Goal: Task Accomplishment & Management: Manage account settings

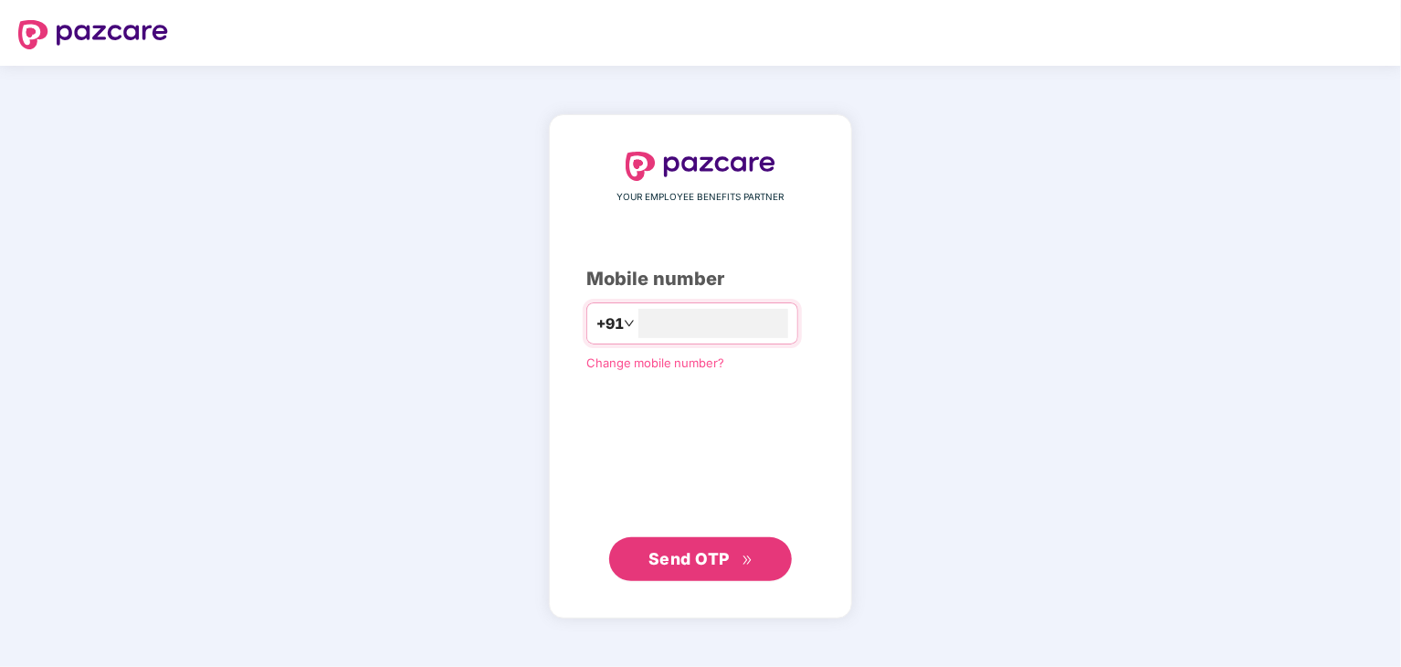
type input "**********"
click at [728, 555] on span "Send OTP" at bounding box center [689, 557] width 81 height 19
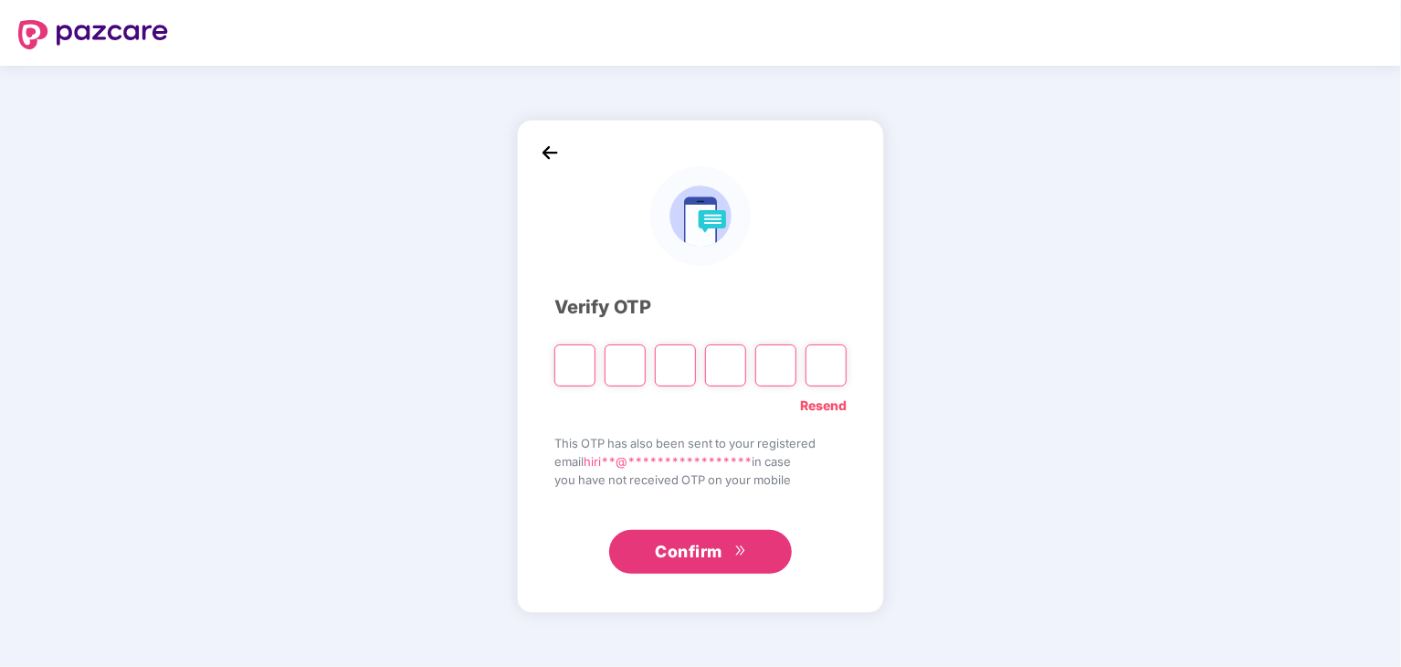
type input "*"
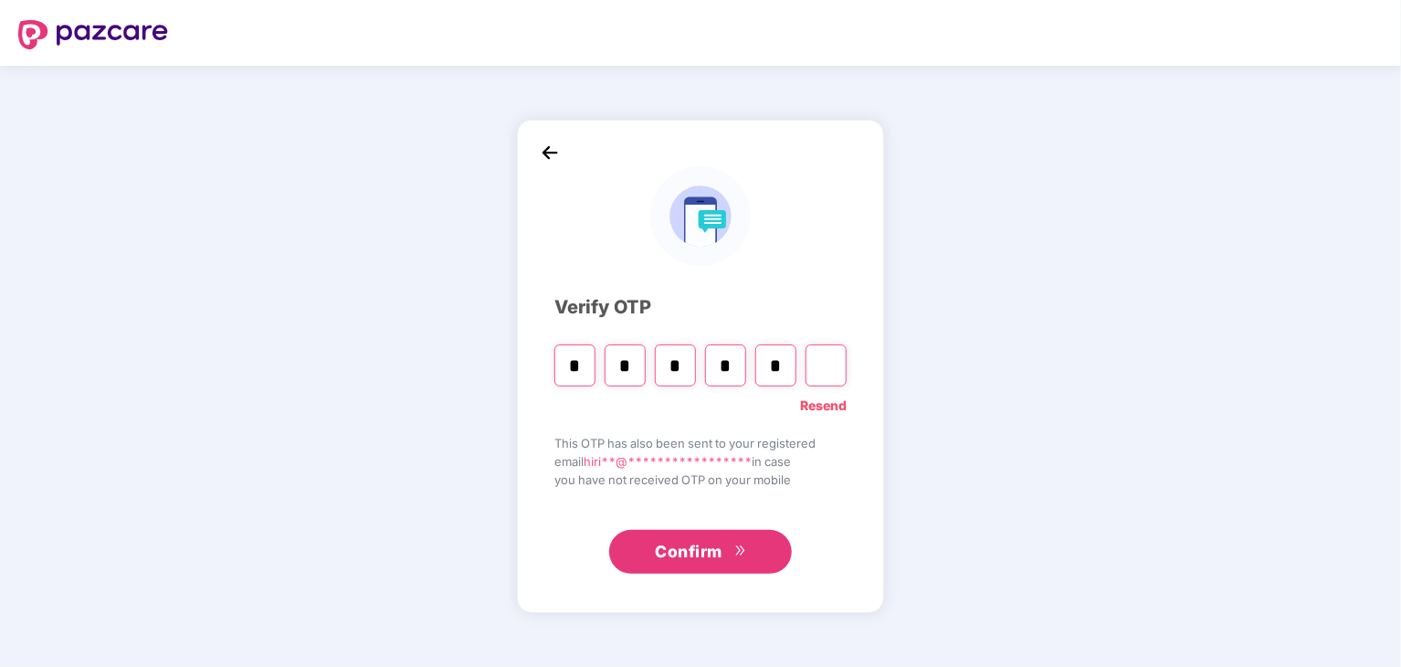
type input "*"
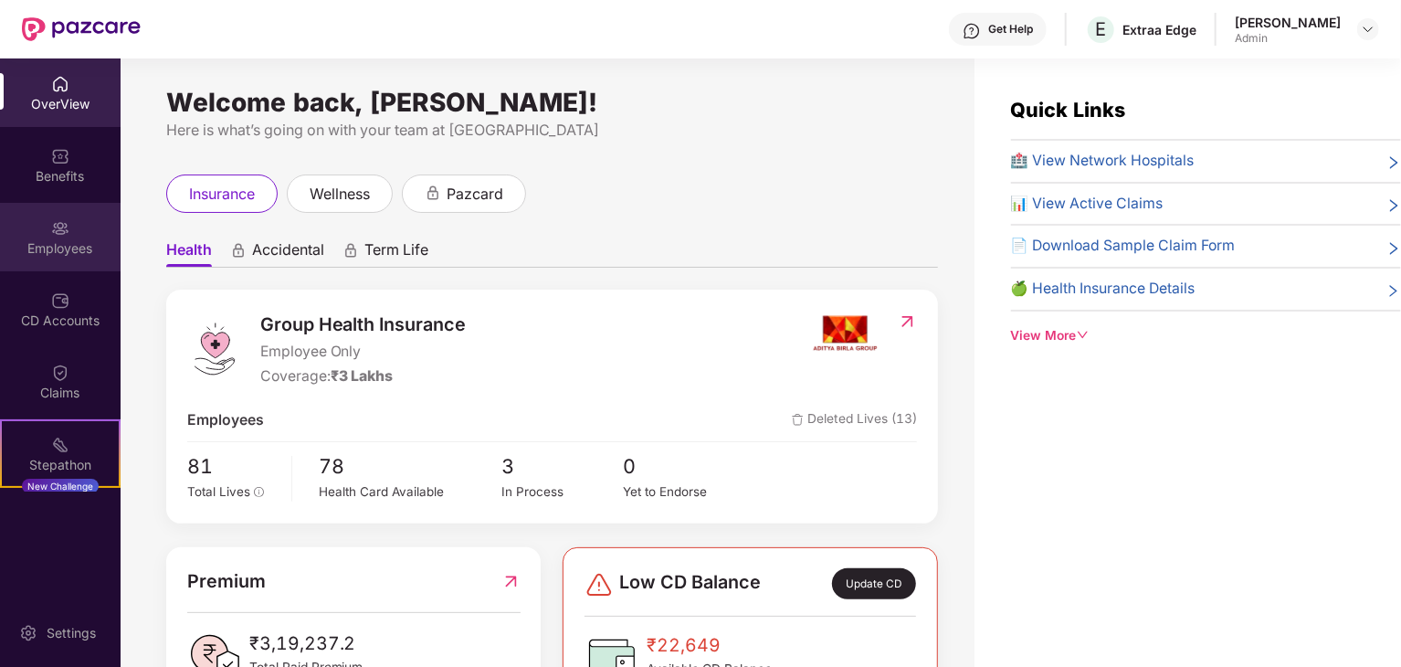
click at [52, 241] on div "Employees" at bounding box center [60, 248] width 121 height 18
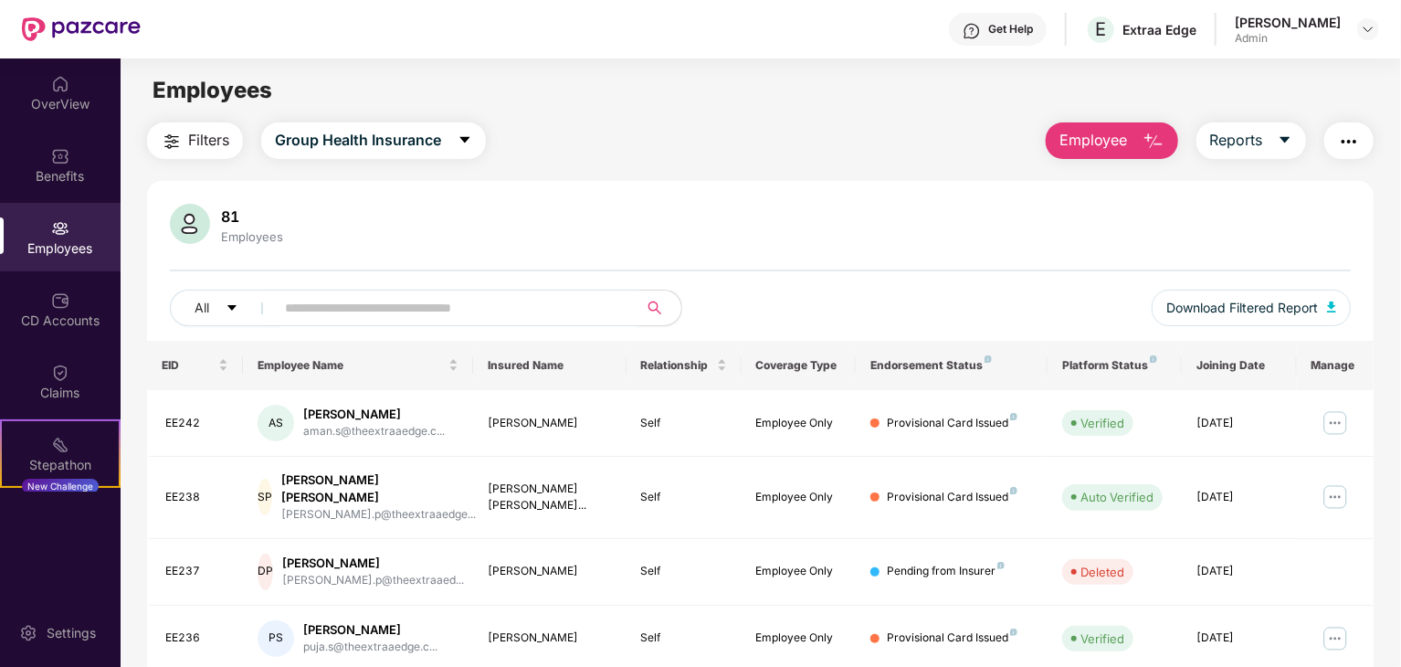
click at [344, 305] on input "text" at bounding box center [449, 307] width 328 height 27
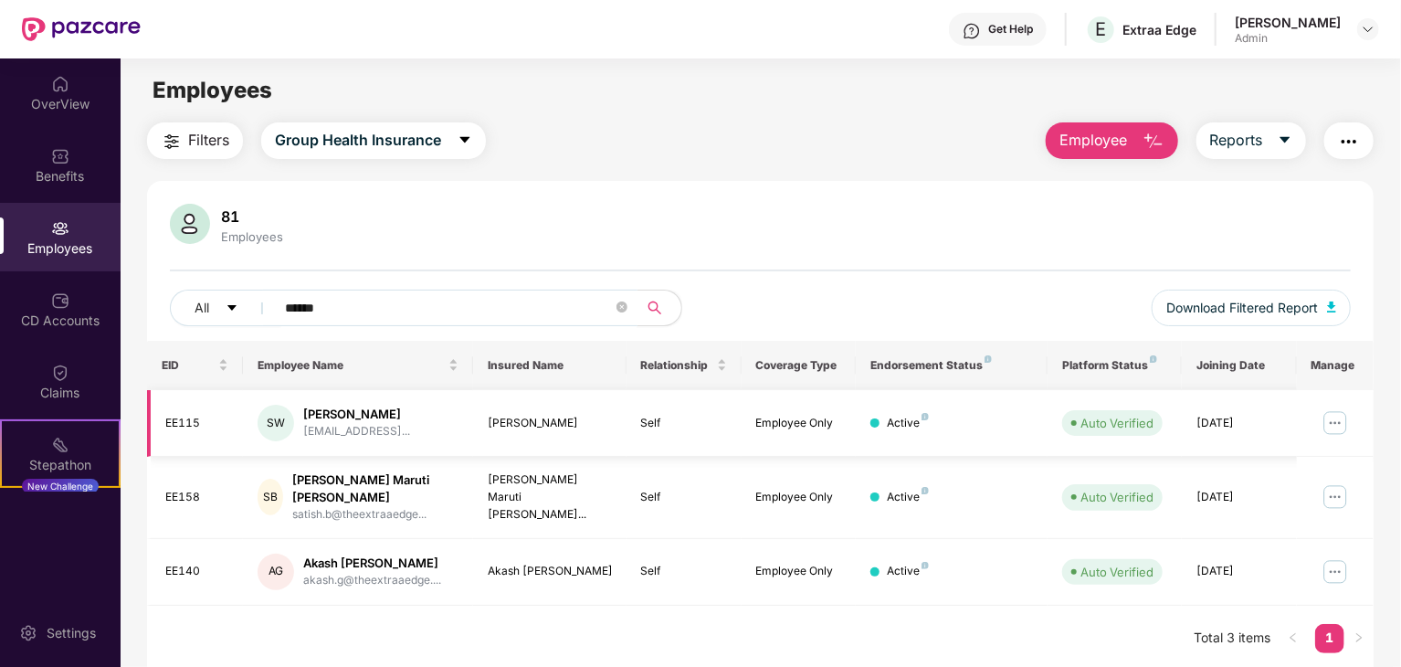
type input "******"
click at [1339, 421] on img at bounding box center [1335, 422] width 29 height 29
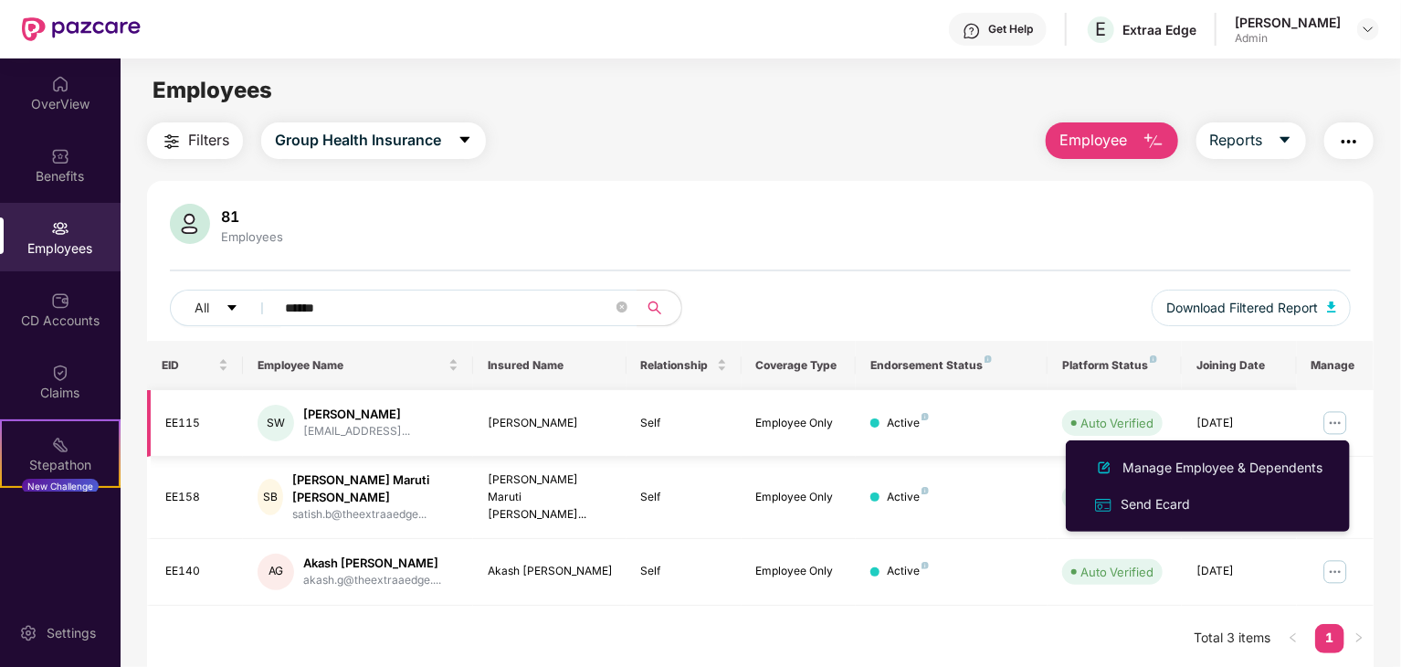
click at [363, 419] on div "[PERSON_NAME]" at bounding box center [356, 414] width 107 height 17
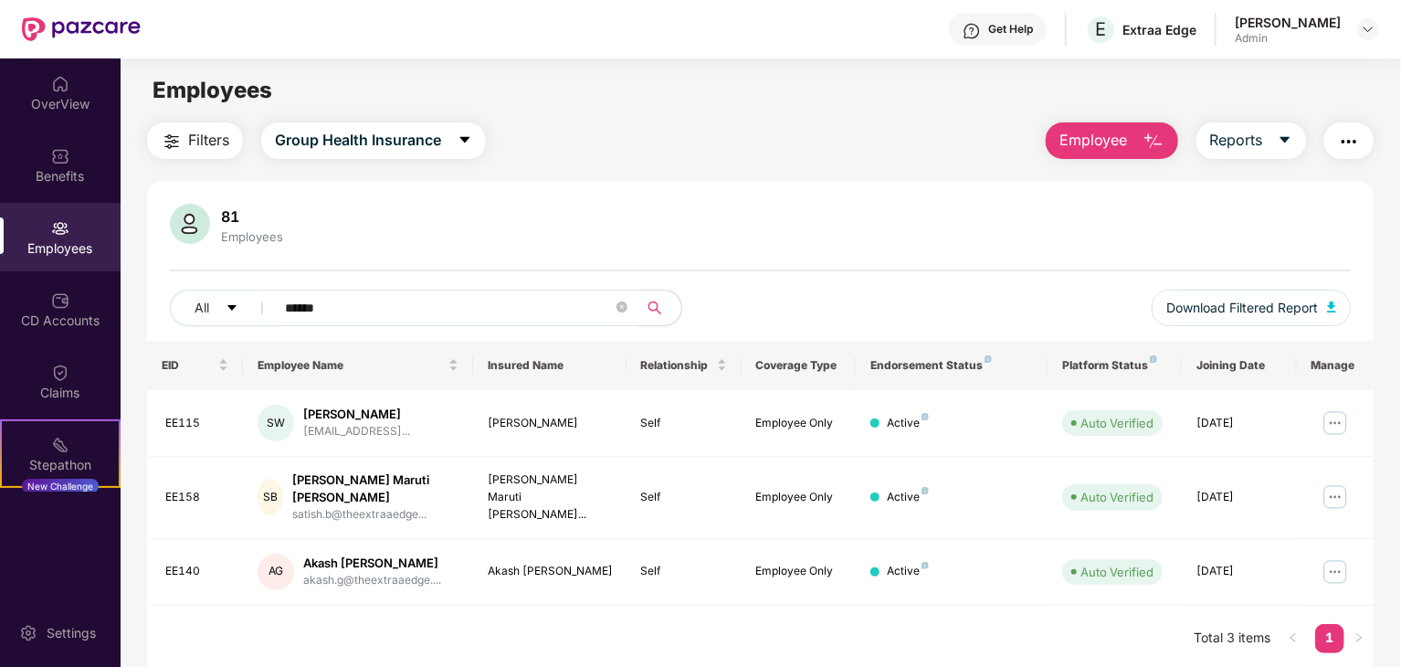
click at [1118, 139] on span "Employee" at bounding box center [1094, 140] width 69 height 23
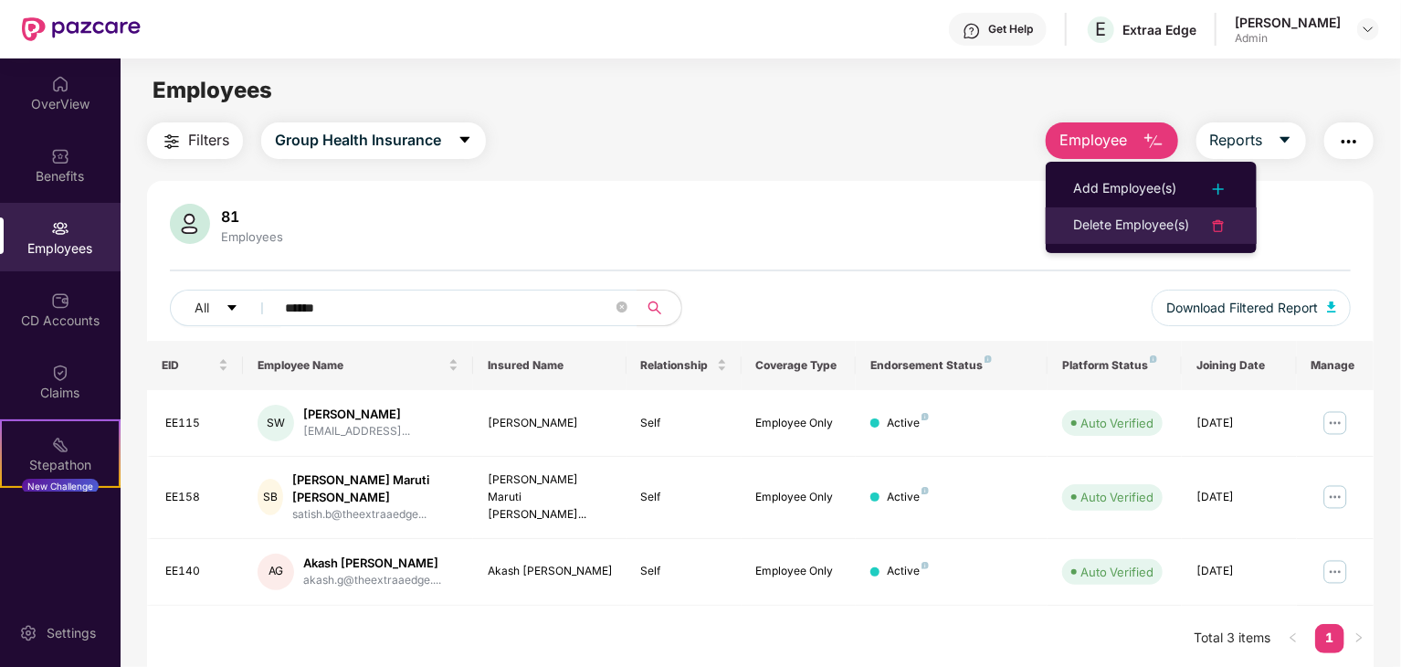
click at [1133, 225] on div "Delete Employee(s)" at bounding box center [1131, 226] width 116 height 22
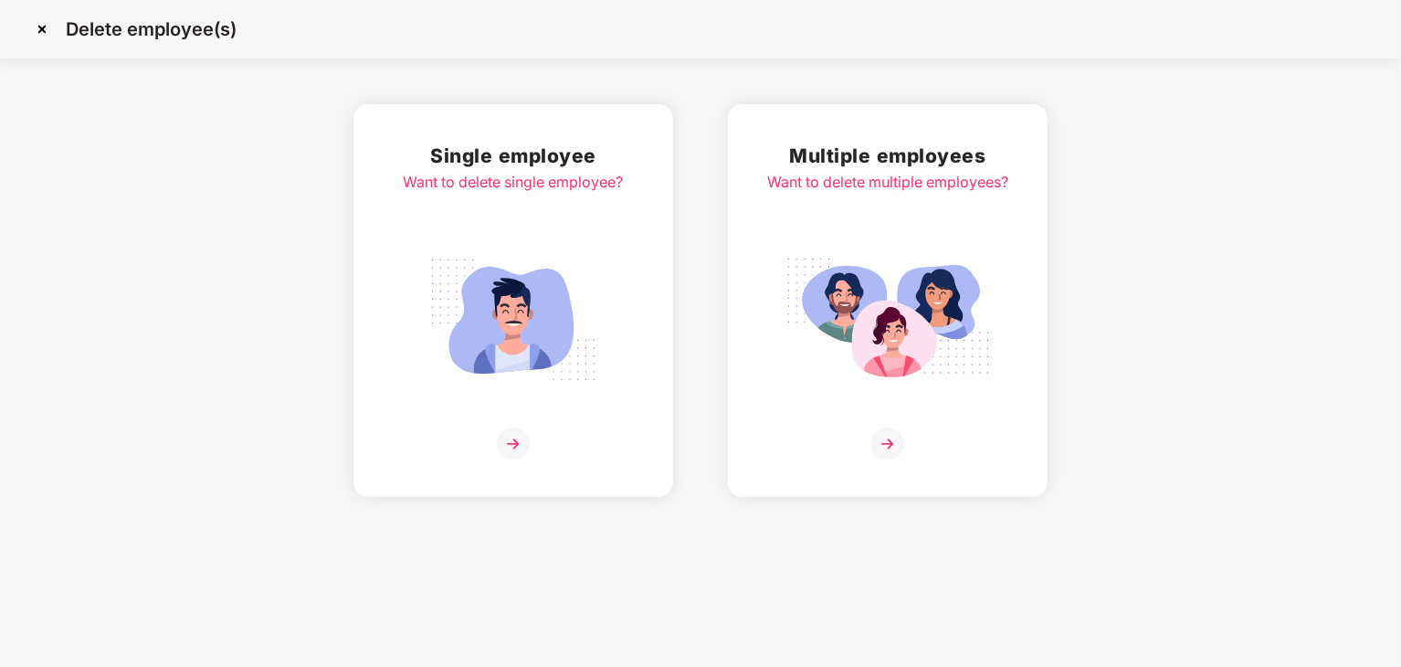
click at [537, 342] on img at bounding box center [513, 320] width 205 height 143
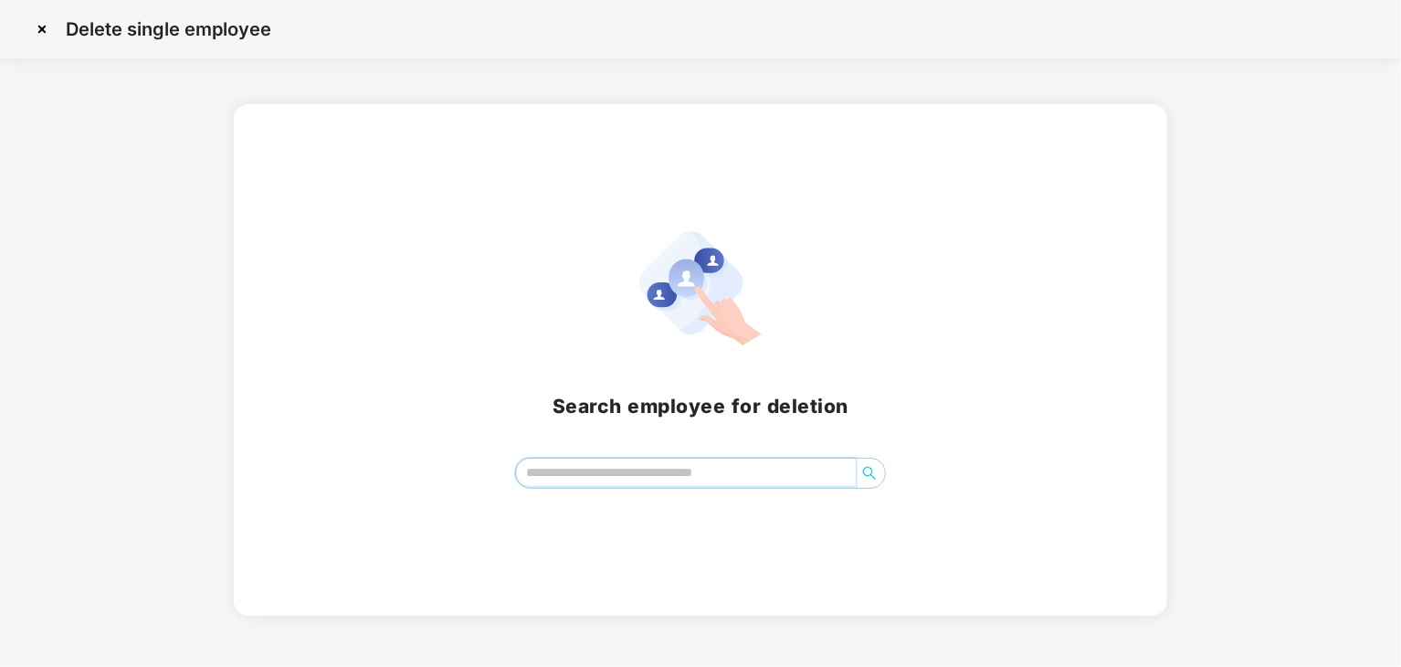
click at [576, 470] on input "search" at bounding box center [686, 472] width 340 height 27
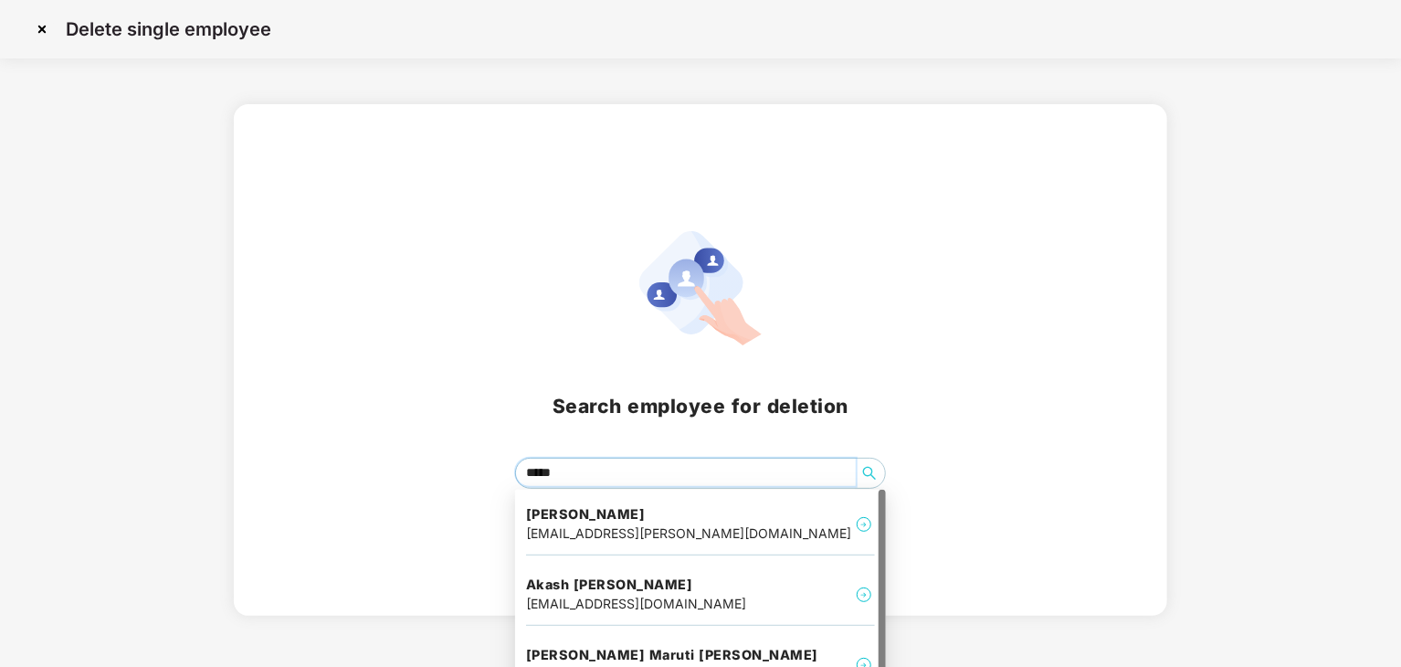
type input "******"
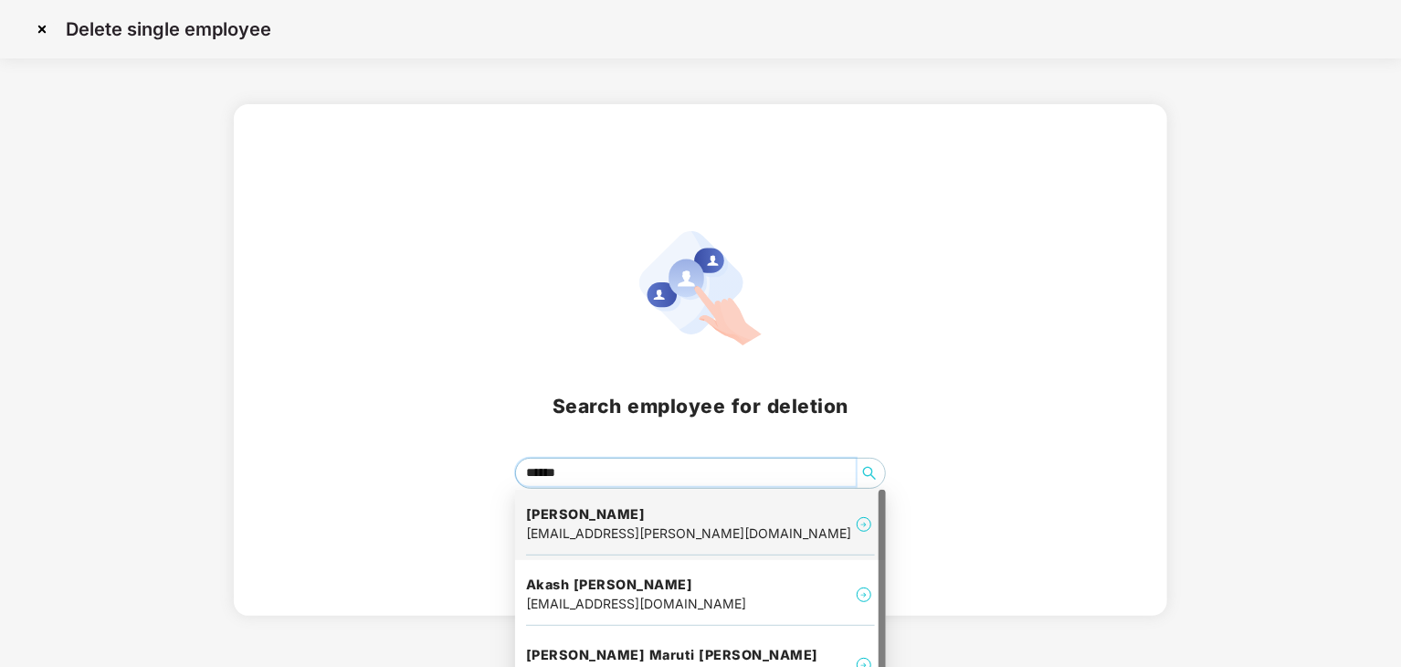
click at [720, 528] on div "[PERSON_NAME] [PERSON_NAME][EMAIL_ADDRESS][PERSON_NAME][DOMAIN_NAME]" at bounding box center [700, 524] width 349 height 61
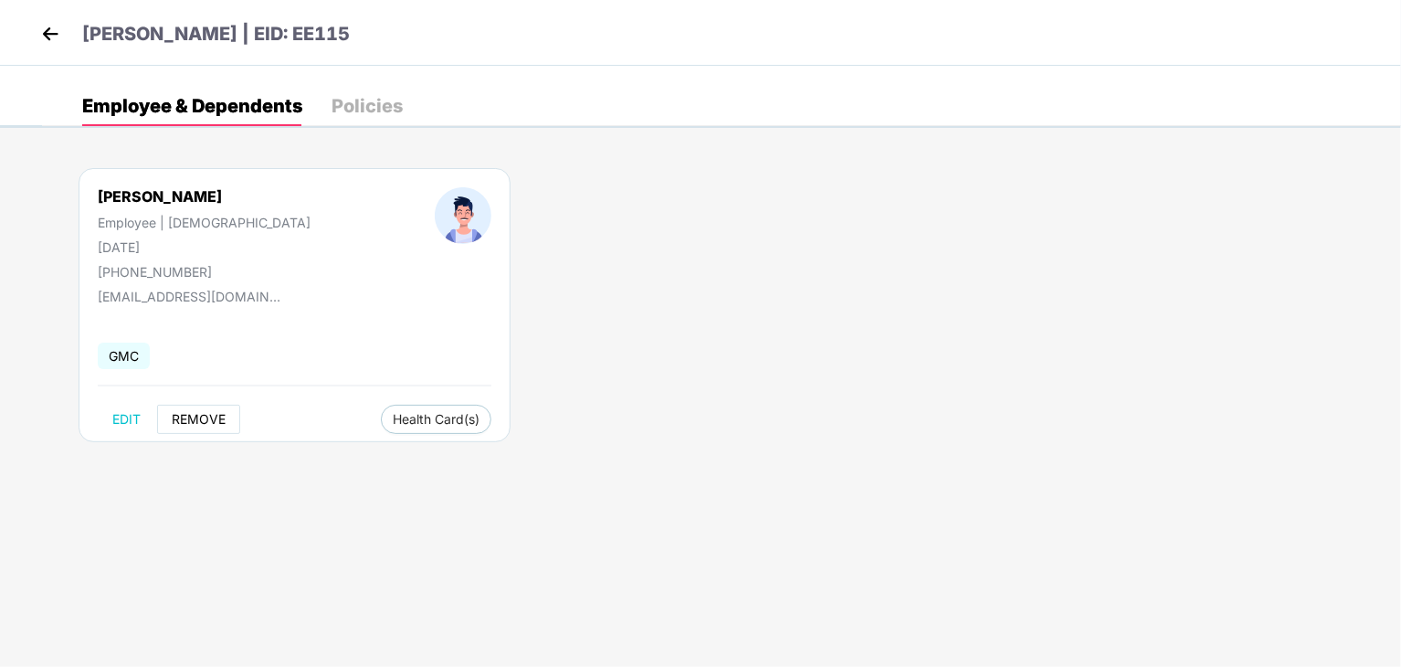
click at [201, 416] on span "REMOVE" at bounding box center [199, 419] width 54 height 15
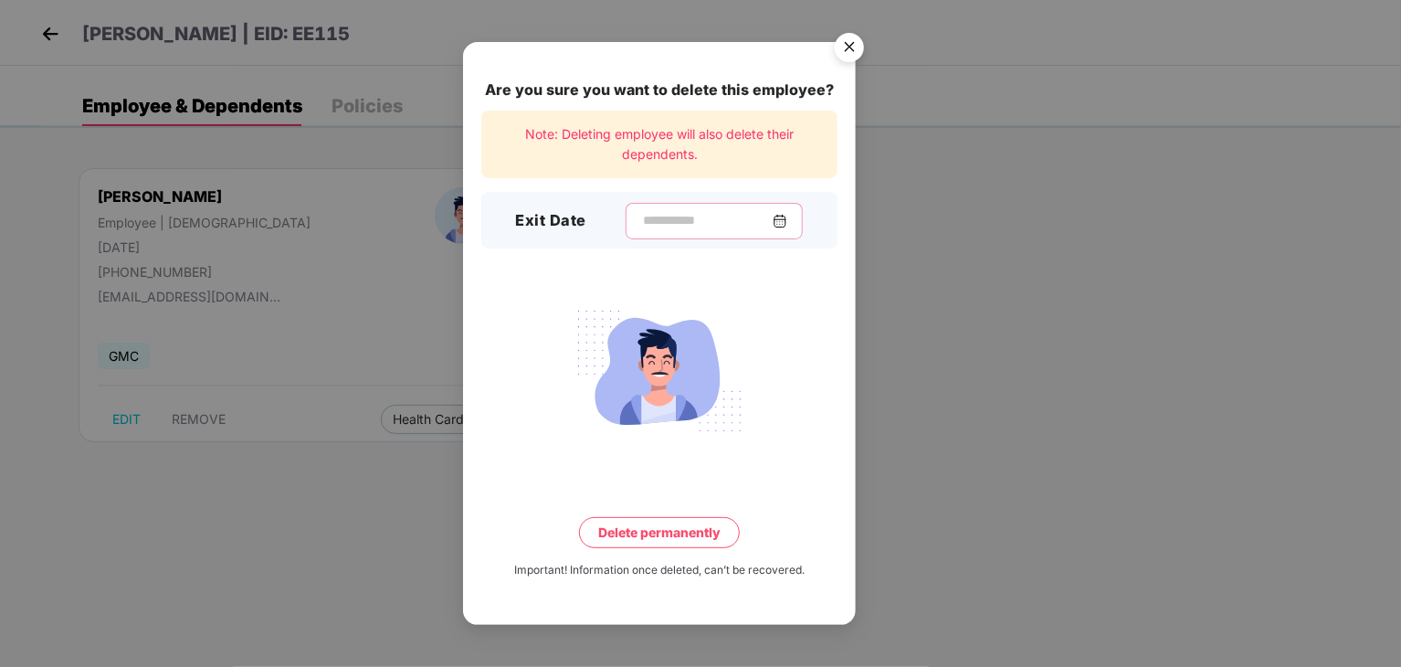
click at [641, 216] on input at bounding box center [707, 220] width 132 height 19
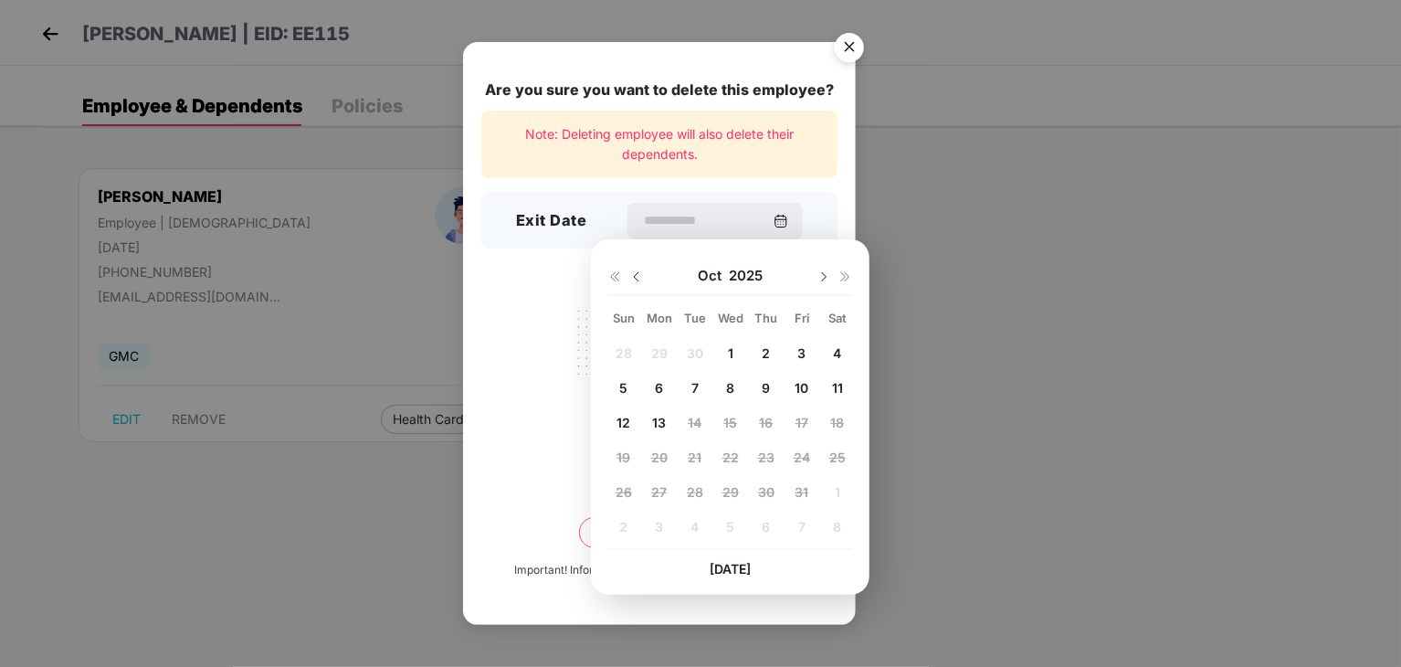
click at [655, 417] on span "13" at bounding box center [659, 423] width 14 height 16
type input "**********"
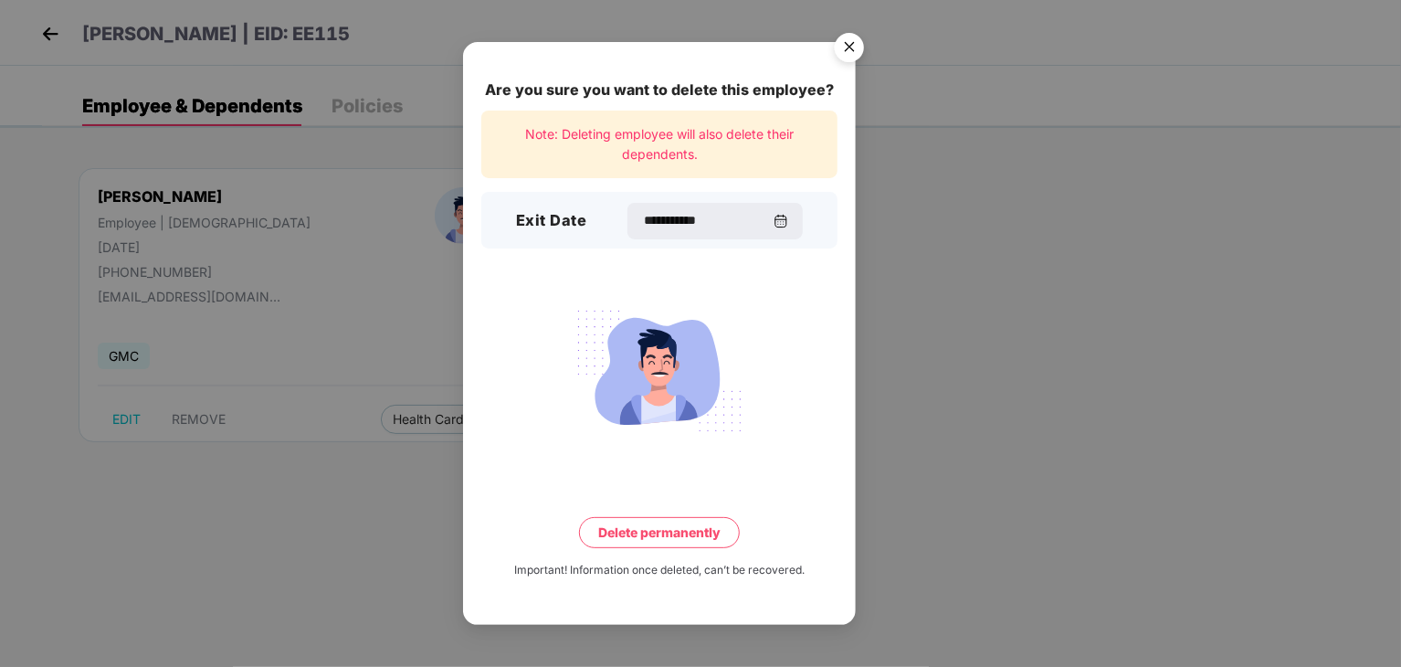
click at [681, 533] on button "Delete permanently" at bounding box center [659, 532] width 161 height 31
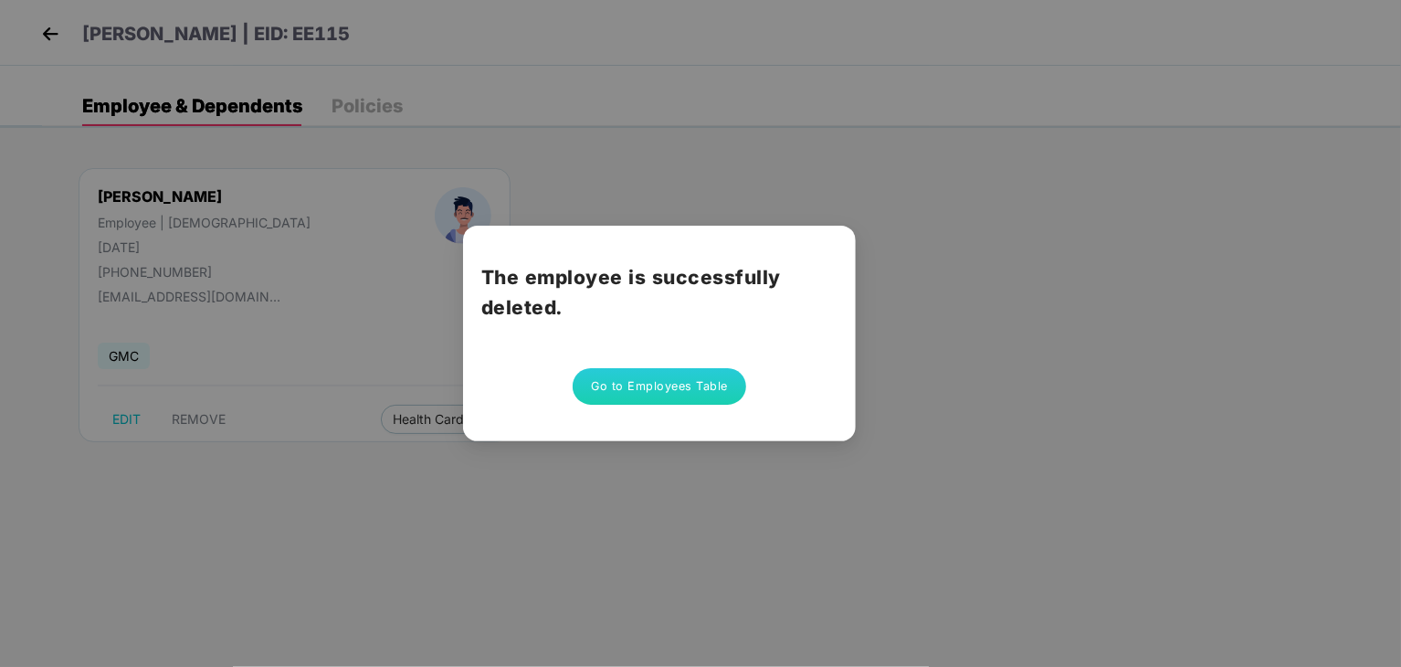
click at [661, 384] on button "Go to Employees Table" at bounding box center [660, 386] width 174 height 37
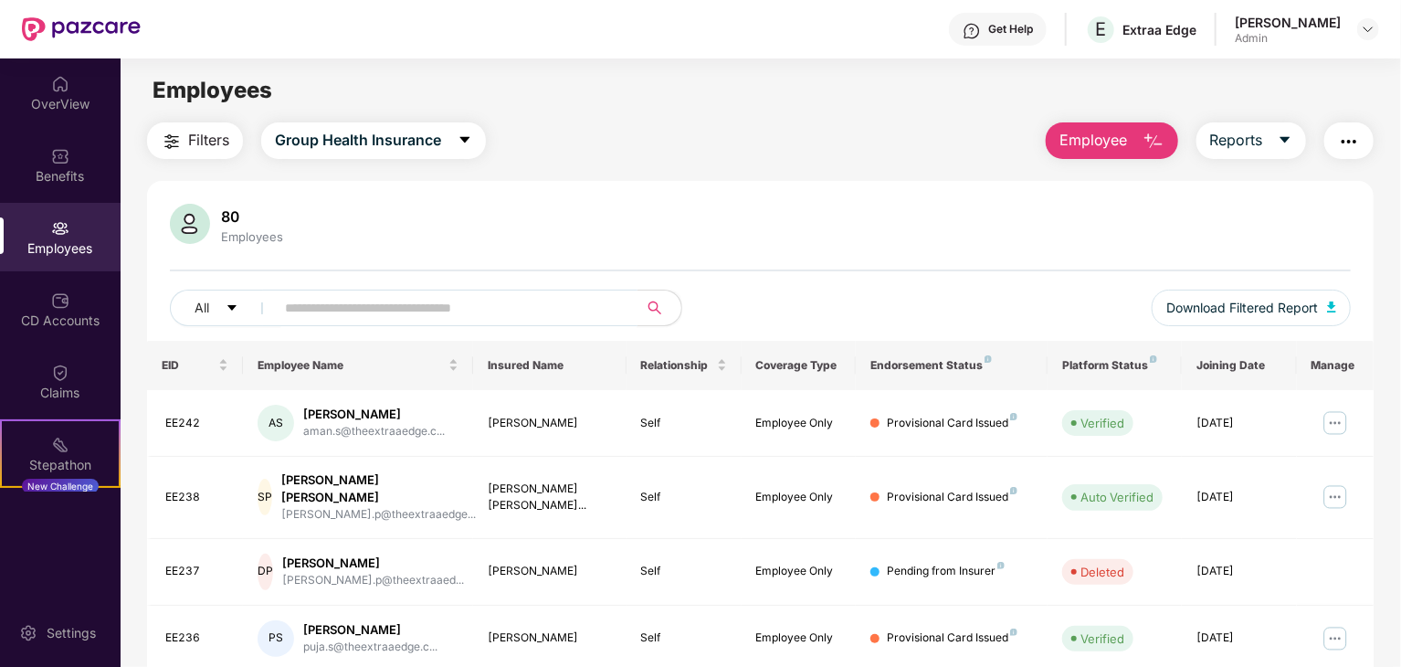
click at [397, 304] on input "text" at bounding box center [449, 307] width 328 height 27
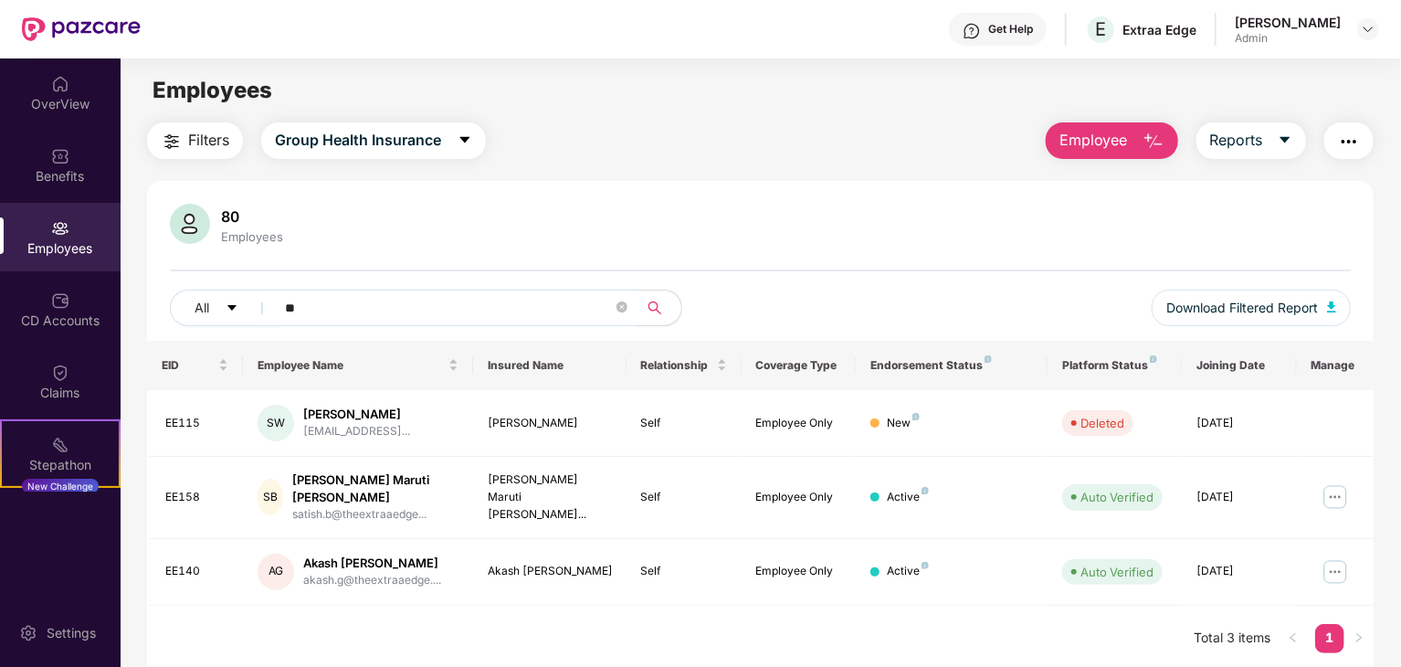
type input "*"
